Goal: Information Seeking & Learning: Learn about a topic

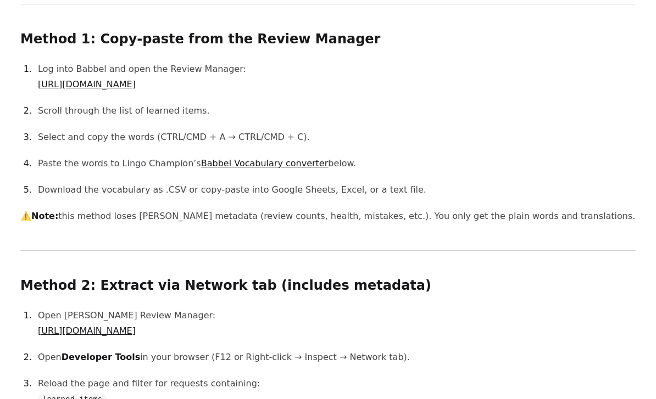
scroll to position [495, 0]
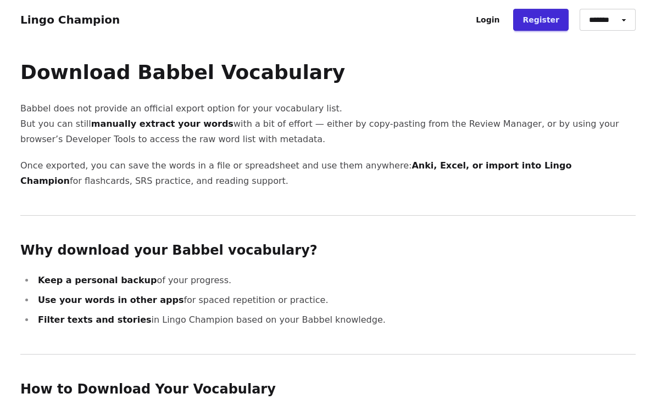
click at [41, 14] on link "Lingo Champion" at bounding box center [69, 19] width 99 height 13
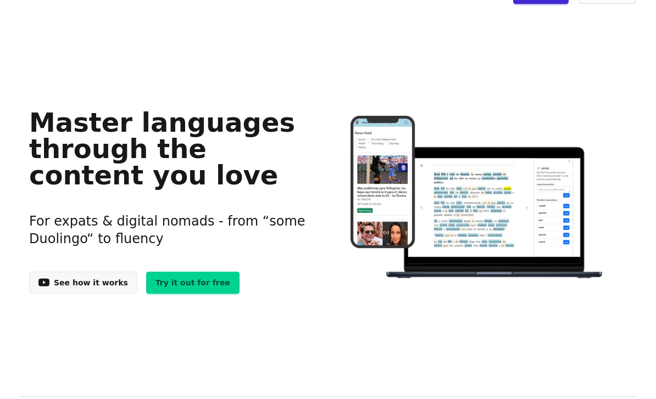
scroll to position [27, 0]
click at [77, 294] on link "See how it works" at bounding box center [83, 283] width 108 height 22
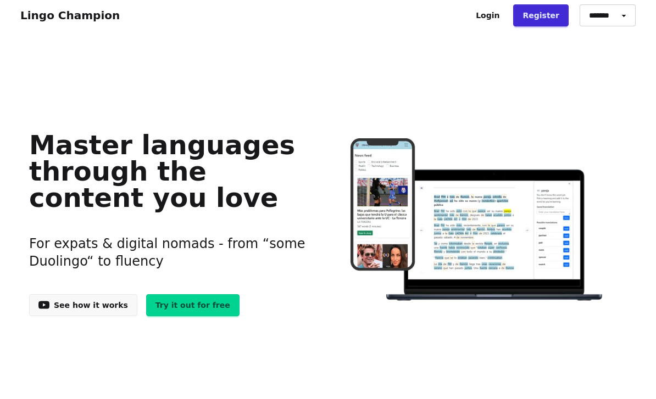
scroll to position [0, 0]
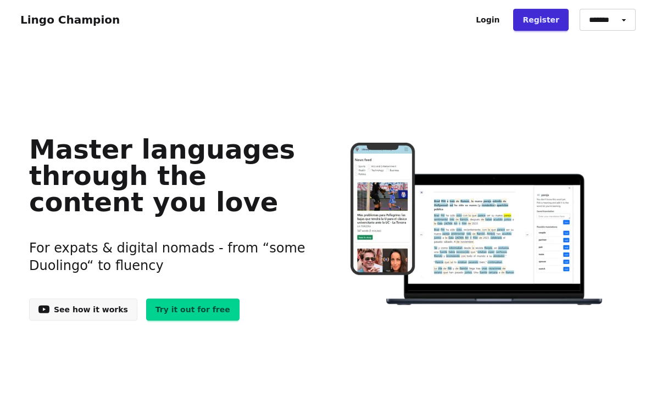
click at [169, 321] on link "Try it out for free" at bounding box center [192, 310] width 93 height 22
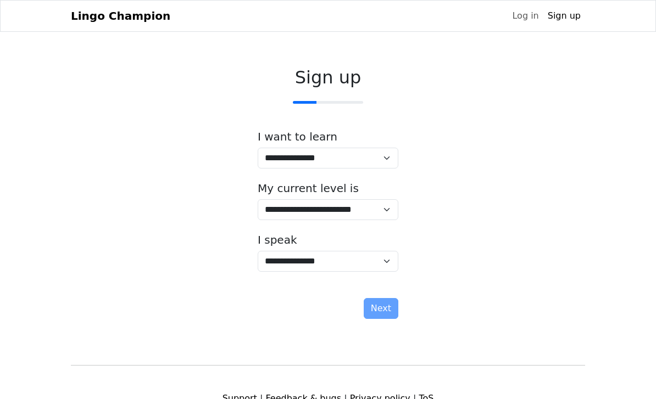
scroll to position [32, 0]
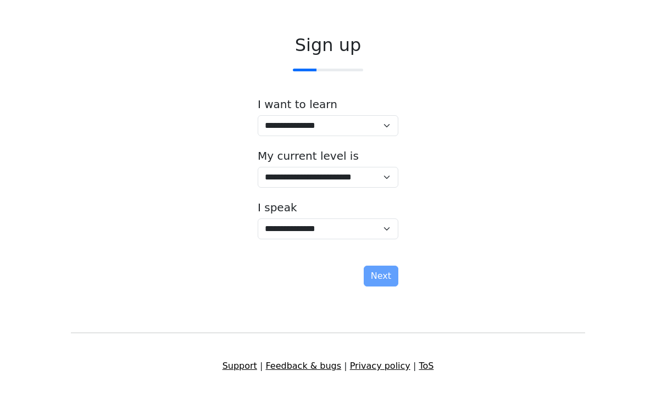
click at [419, 369] on link "ToS" at bounding box center [426, 366] width 15 height 10
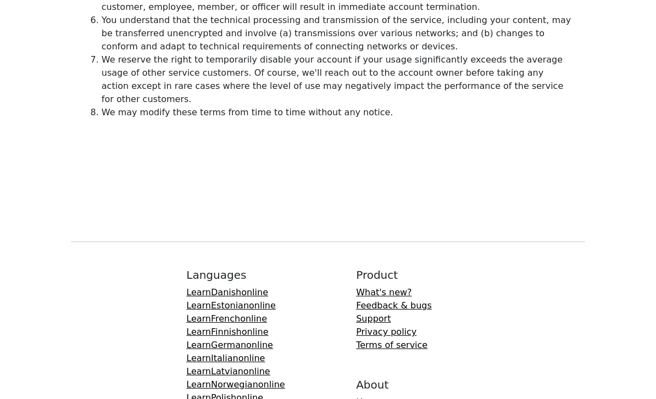
scroll to position [1005, 0]
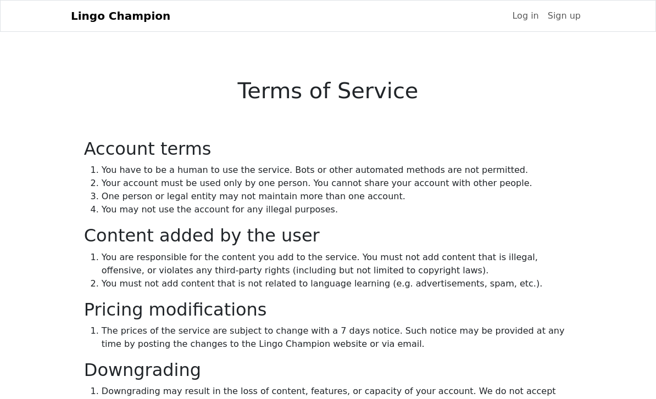
scroll to position [1040, 0]
